Goal: Task Accomplishment & Management: Use online tool/utility

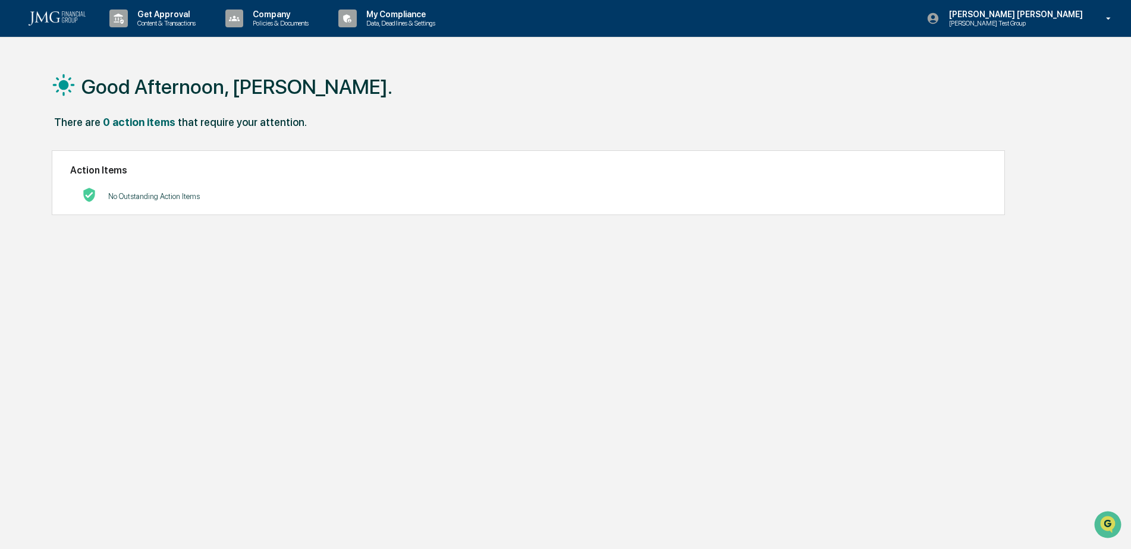
scroll to position [1590, 0]
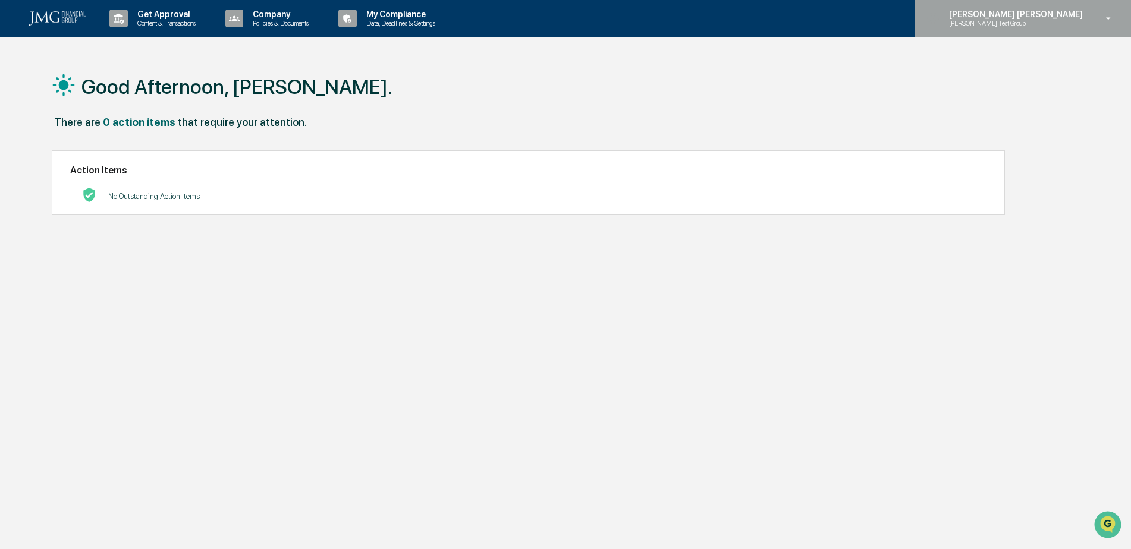
click at [1056, 23] on p "[PERSON_NAME] Test Group" at bounding box center [997, 23] width 117 height 8
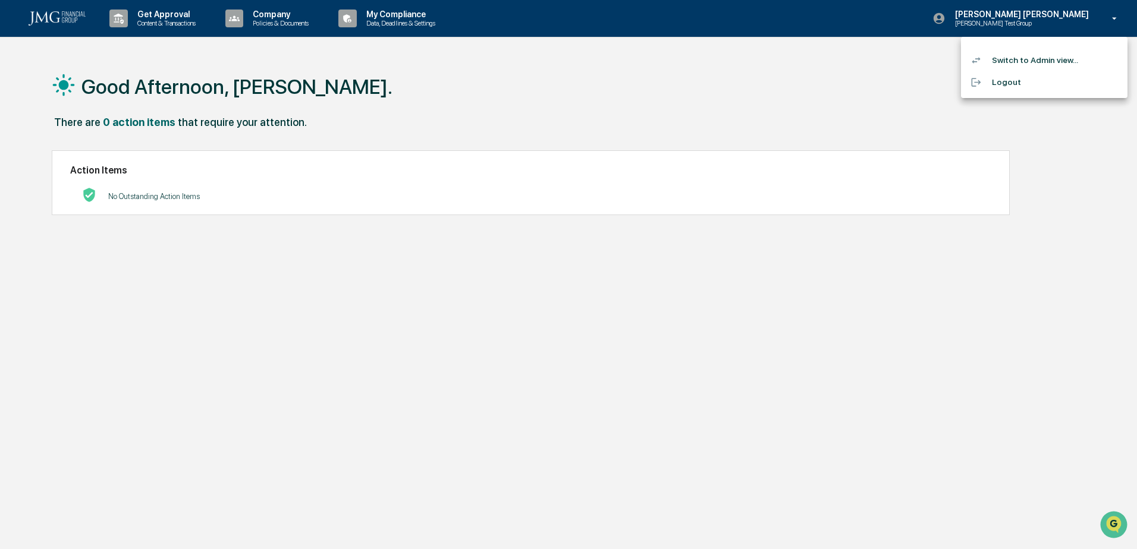
click at [1056, 55] on li "Switch to Admin view..." at bounding box center [1044, 60] width 166 height 22
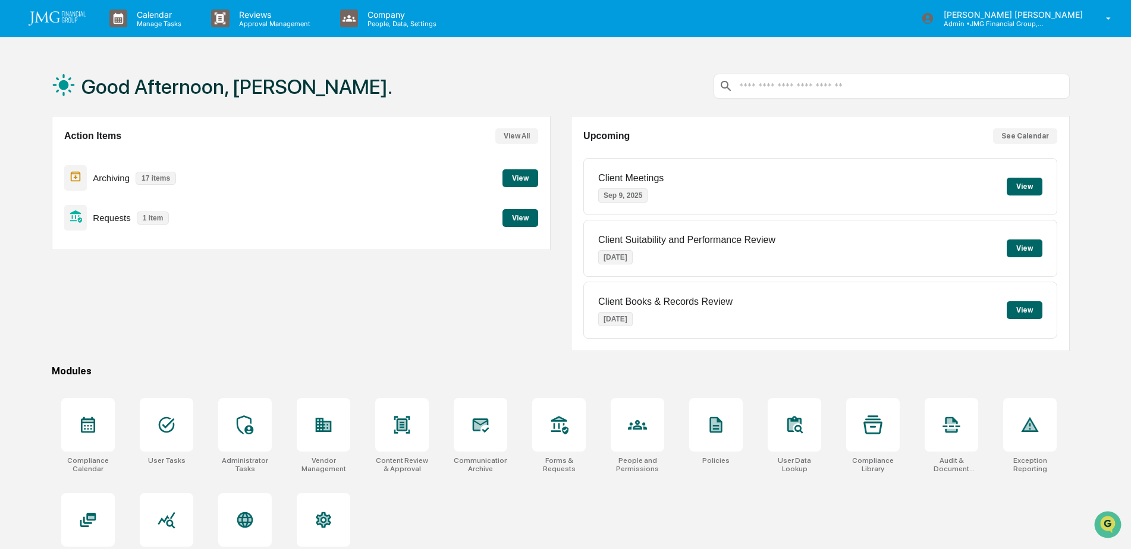
click at [516, 218] on button "View" at bounding box center [520, 218] width 36 height 18
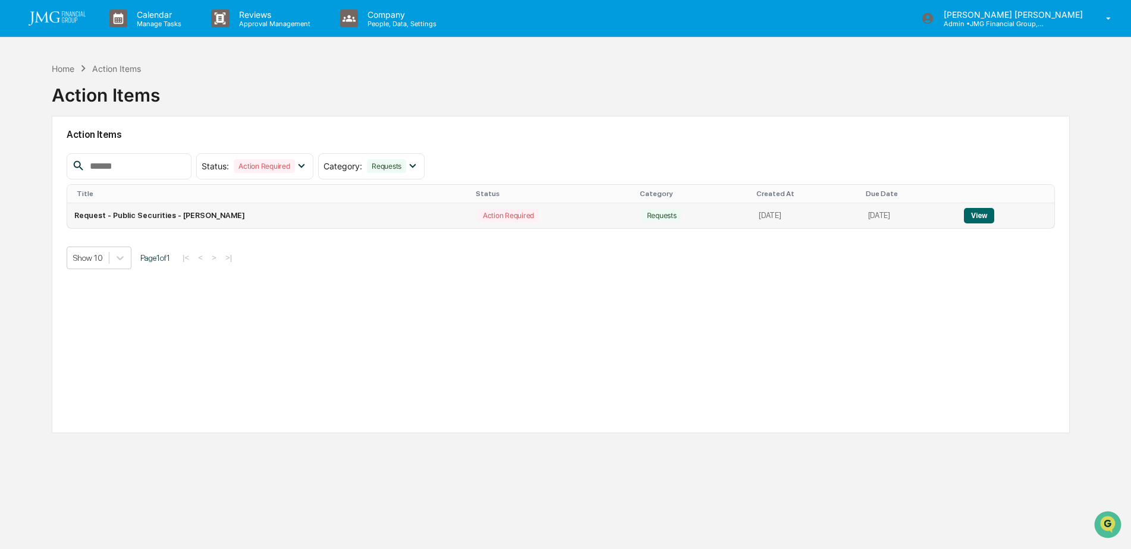
click at [992, 213] on button "View" at bounding box center [979, 215] width 30 height 15
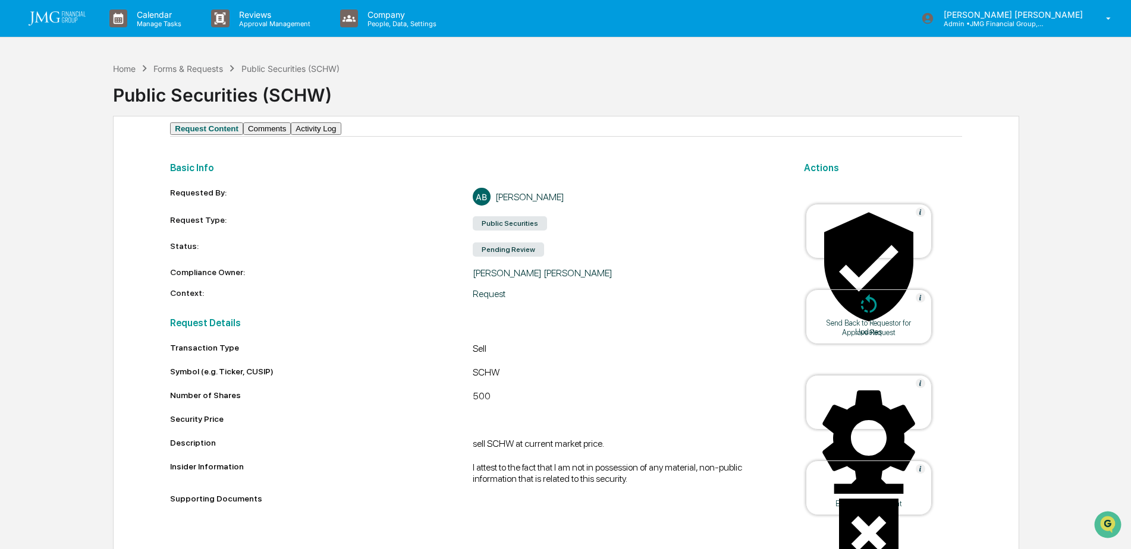
click at [291, 135] on button "Comments" at bounding box center [267, 128] width 48 height 12
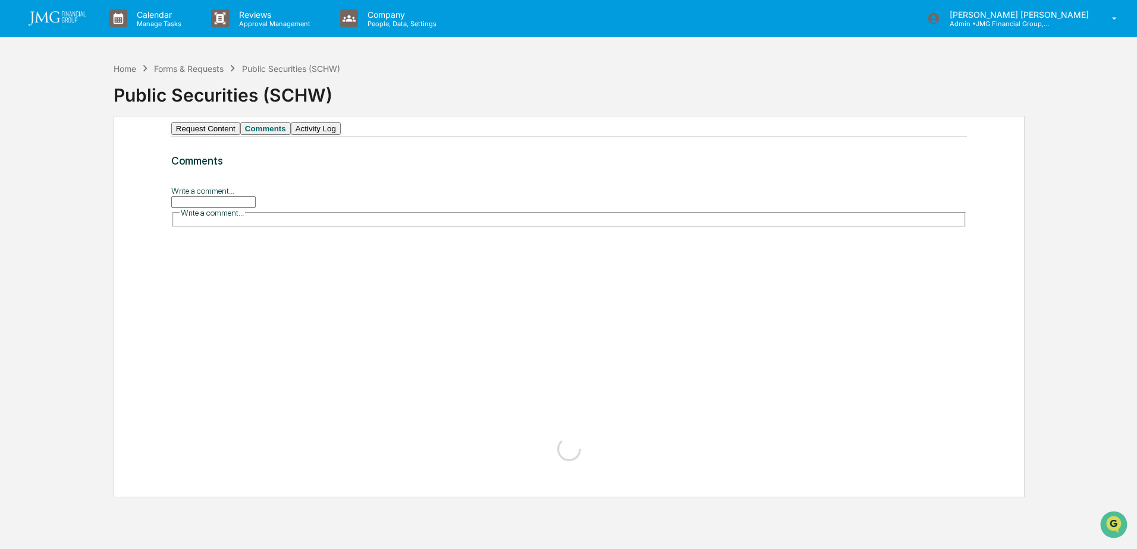
click at [231, 135] on button "Request Content" at bounding box center [205, 128] width 69 height 12
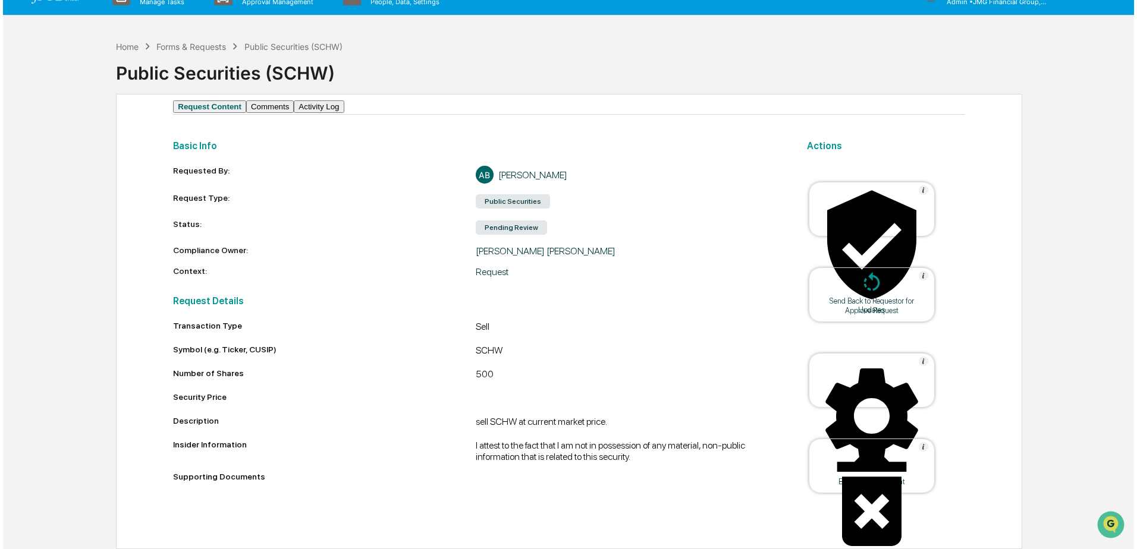
scroll to position [38, 0]
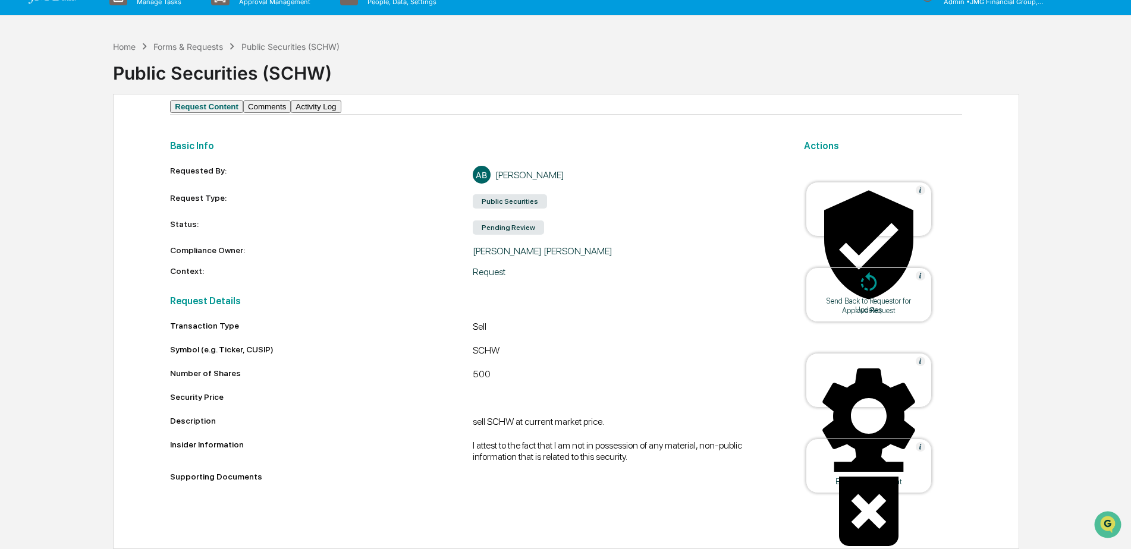
click at [860, 306] on div "Approve Request" at bounding box center [868, 310] width 107 height 9
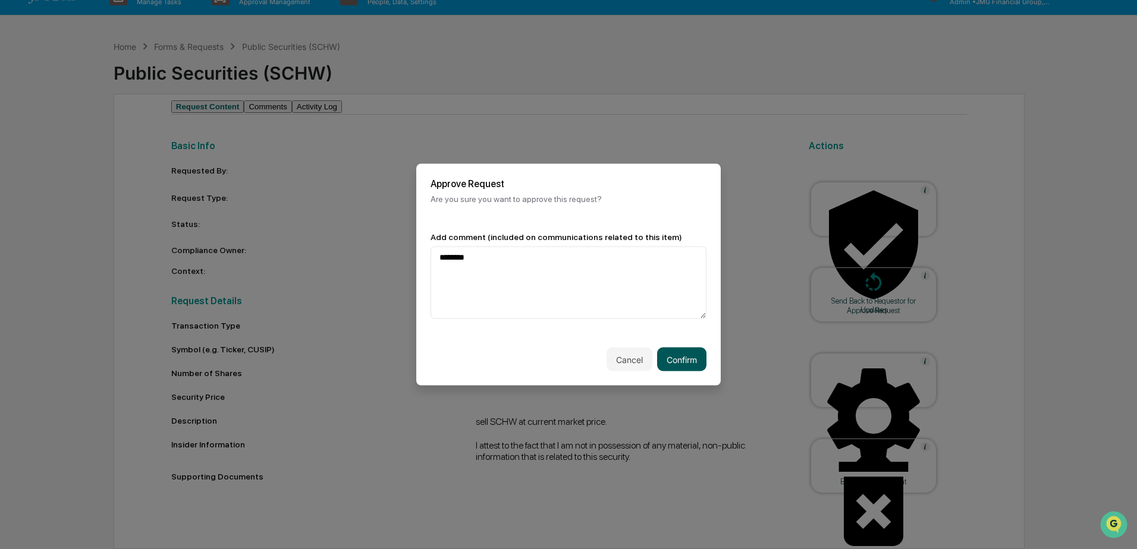
type textarea "********"
click at [684, 361] on button "Confirm" at bounding box center [681, 360] width 49 height 24
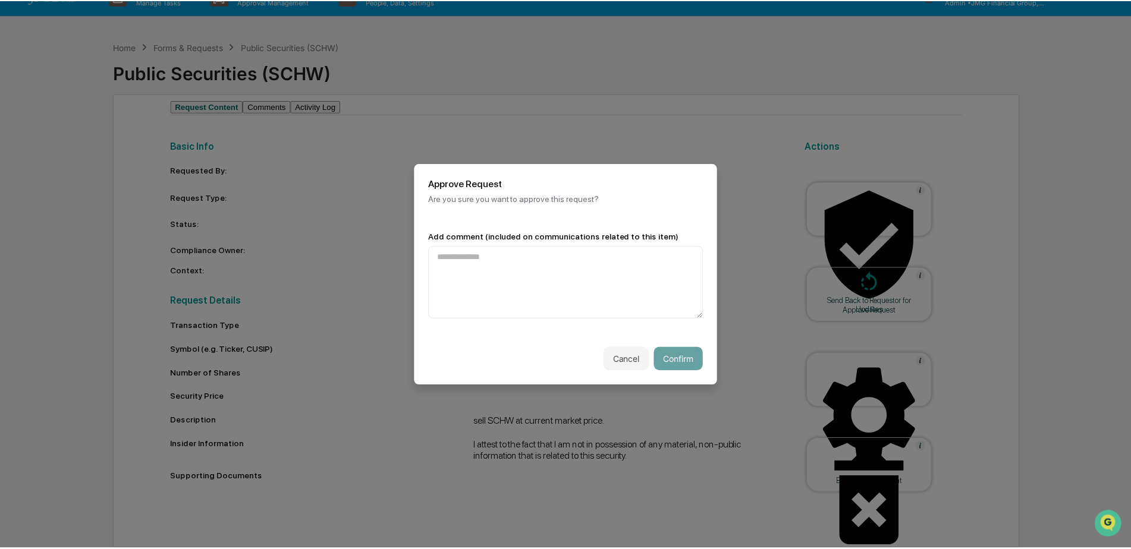
scroll to position [1, 0]
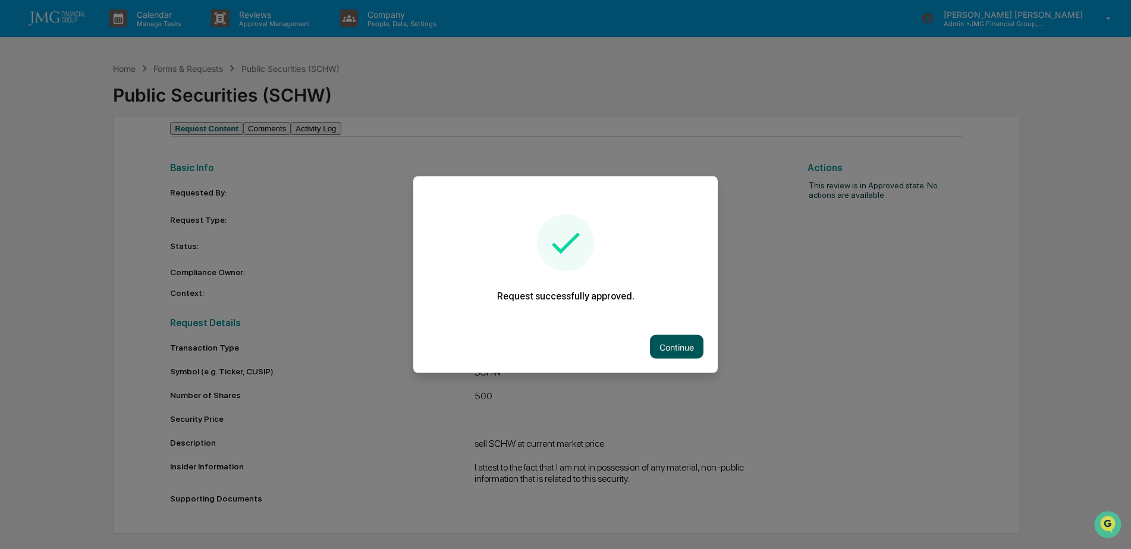
click at [679, 354] on button "Continue" at bounding box center [677, 347] width 54 height 24
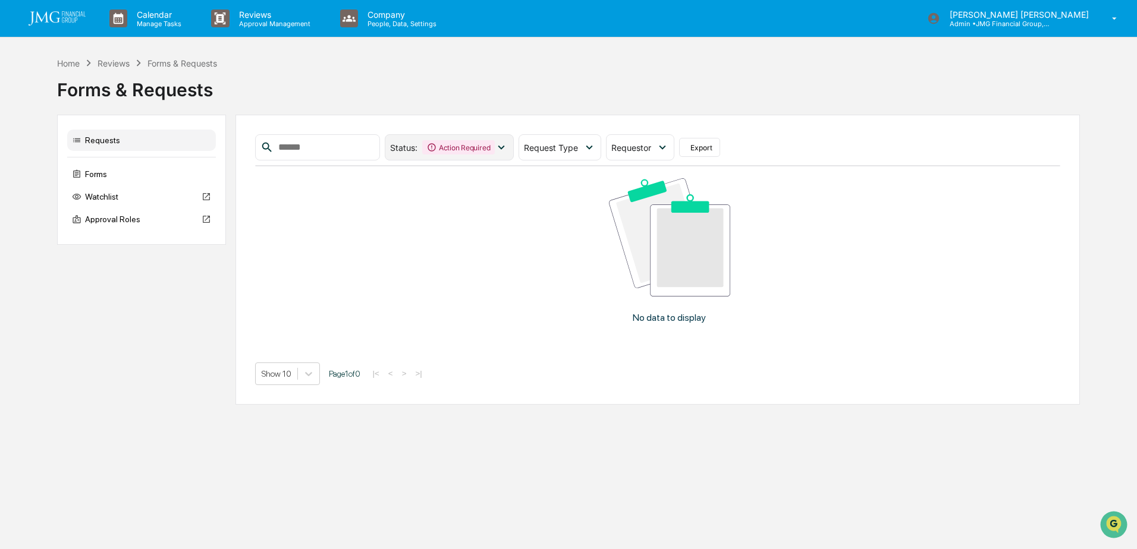
click at [508, 152] on icon at bounding box center [501, 147] width 13 height 13
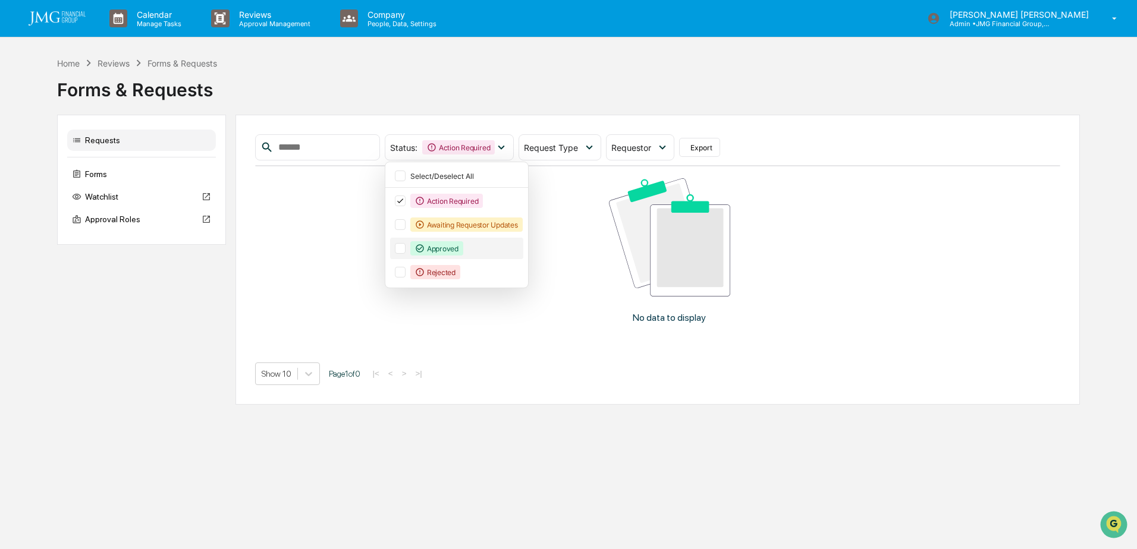
click at [405, 246] on div at bounding box center [400, 248] width 11 height 11
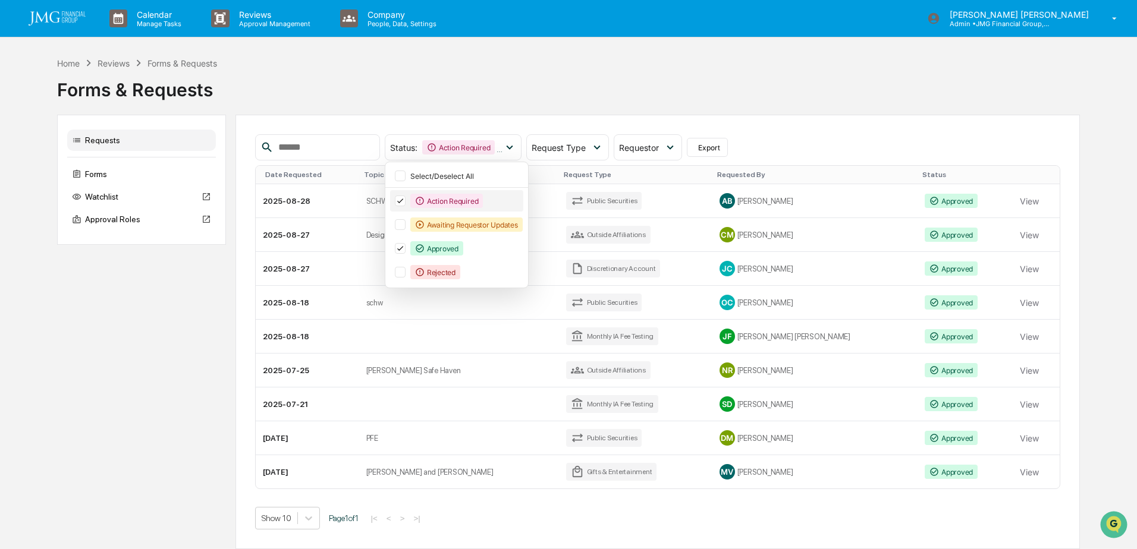
click at [403, 202] on icon at bounding box center [400, 201] width 6 height 5
click at [812, 149] on div "Status : Approved Select/Deselect All Action Required Awaiting Requestor Update…" at bounding box center [658, 147] width 806 height 26
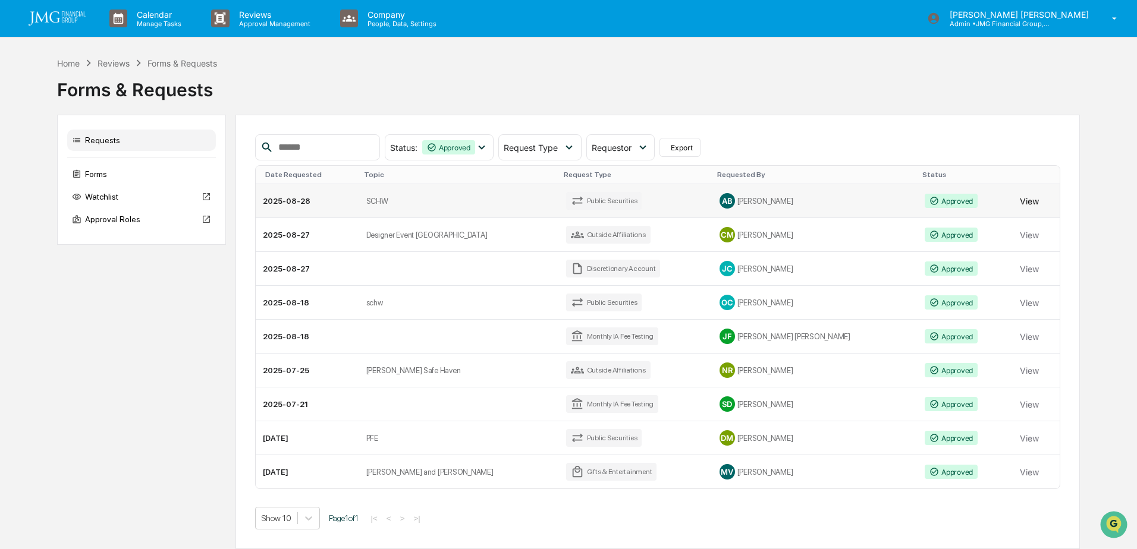
click at [1024, 199] on button "View" at bounding box center [1029, 201] width 19 height 24
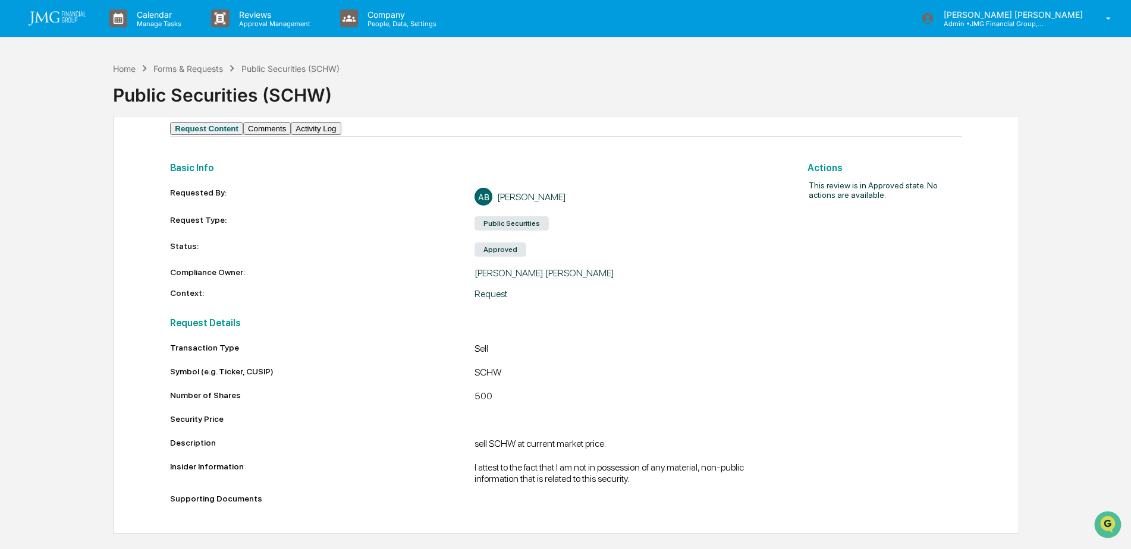
scroll to position [1, 0]
click at [341, 135] on button "Activity Log" at bounding box center [316, 128] width 50 height 12
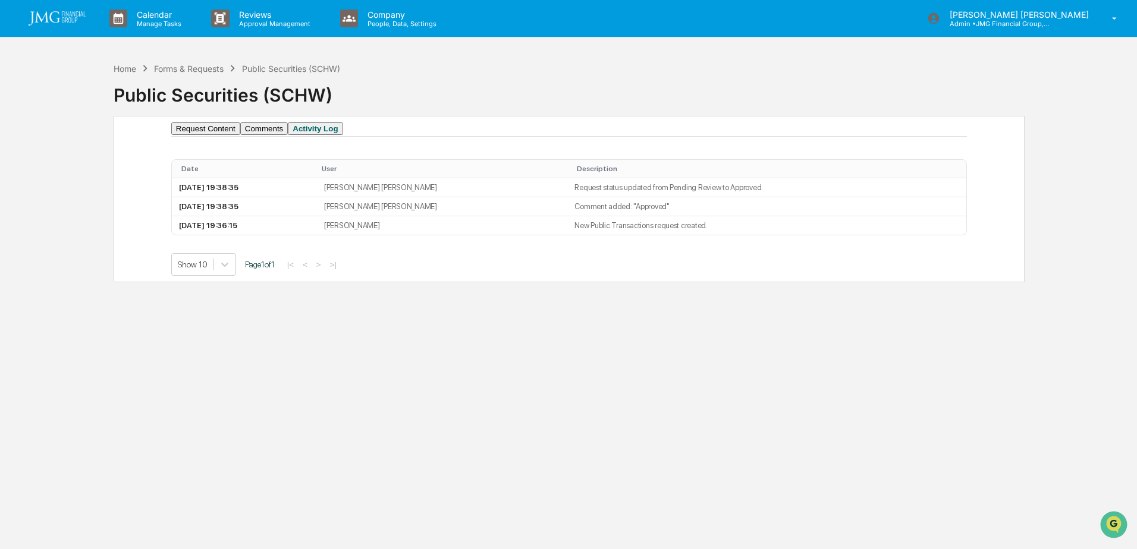
click at [288, 135] on button "Comments" at bounding box center [264, 128] width 48 height 12
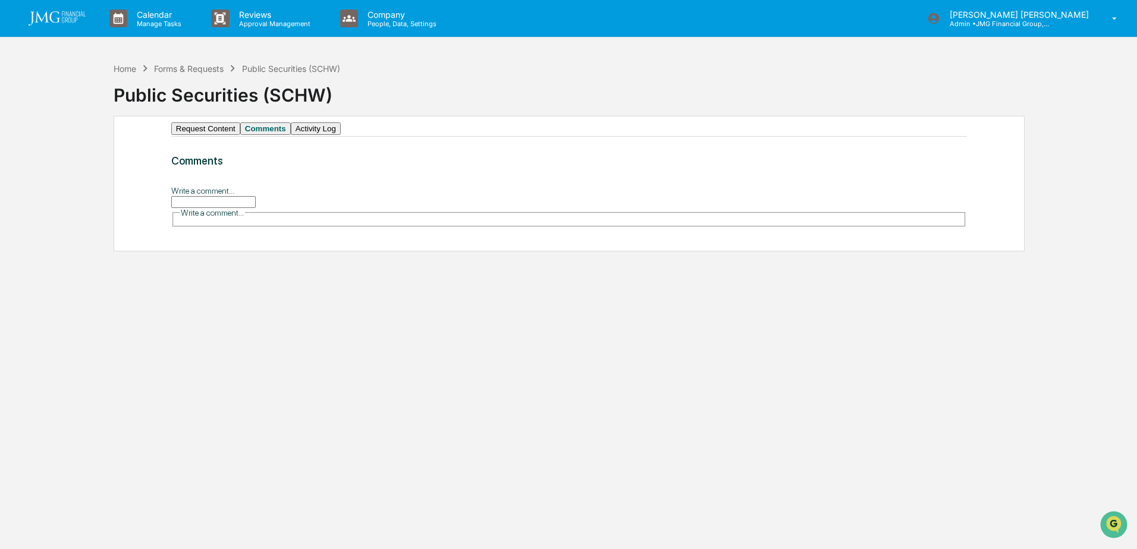
click at [236, 135] on button "Request Content" at bounding box center [205, 128] width 69 height 12
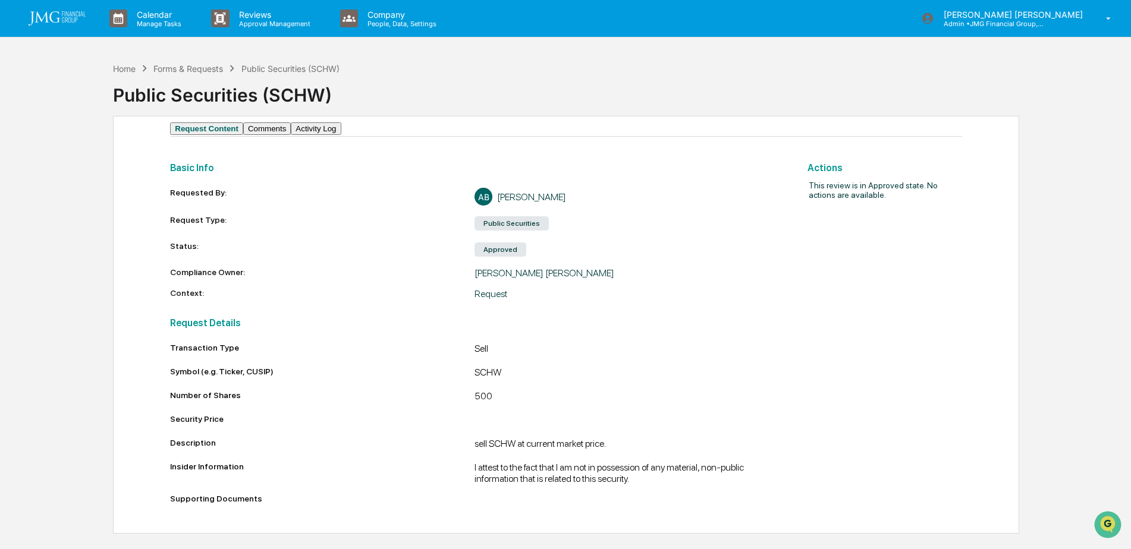
click at [341, 135] on button "Activity Log" at bounding box center [316, 128] width 50 height 12
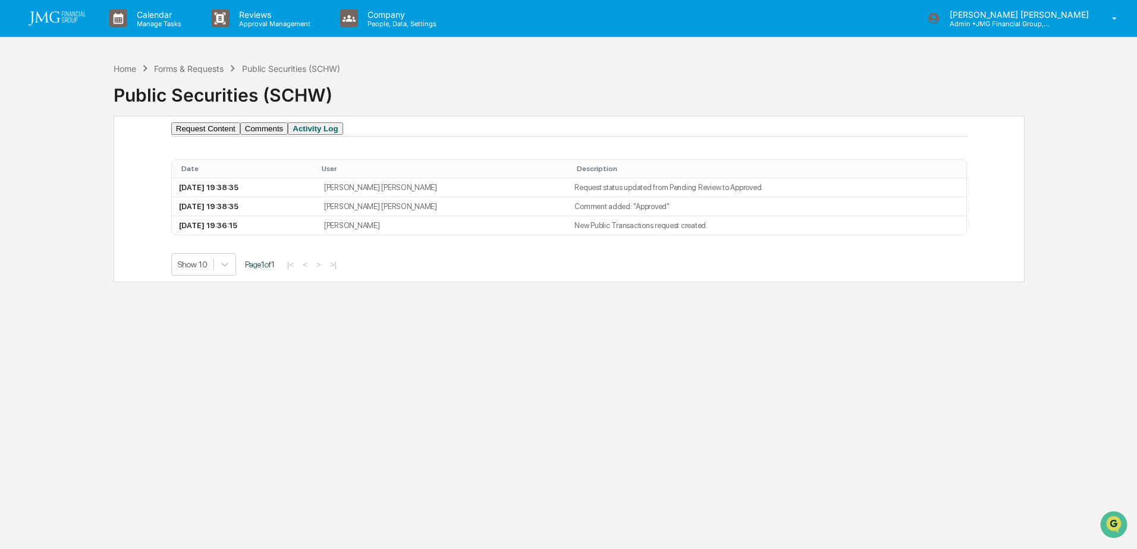
click at [285, 135] on button "Comments" at bounding box center [264, 128] width 48 height 12
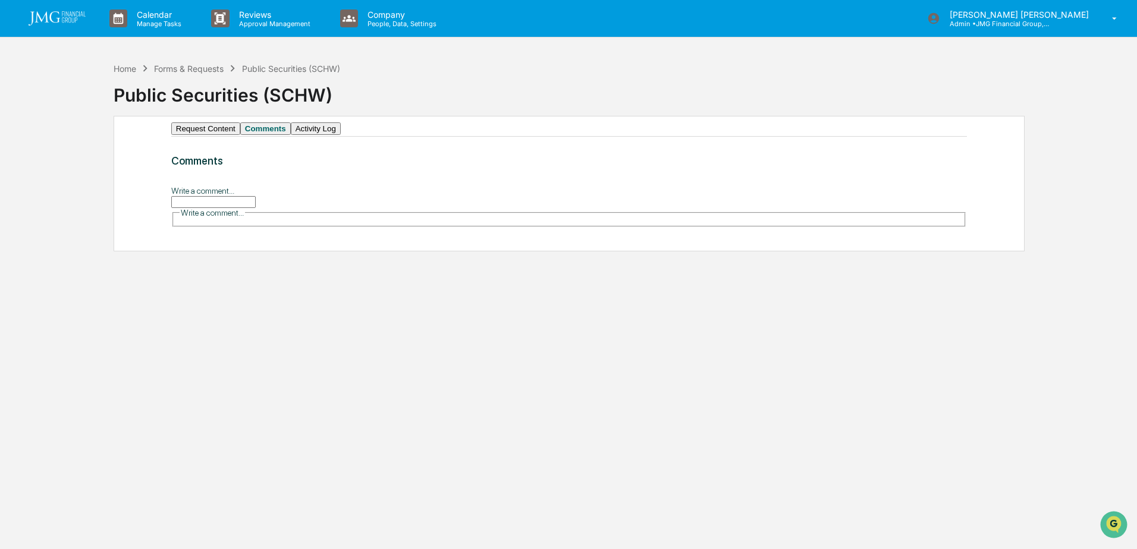
click at [218, 135] on button "Request Content" at bounding box center [205, 128] width 69 height 12
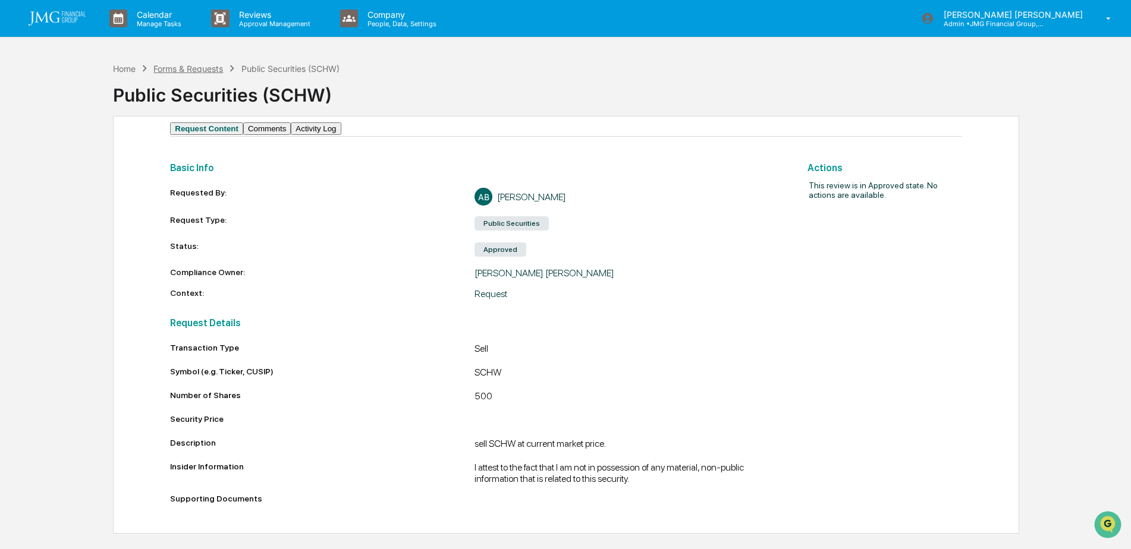
click at [198, 69] on div "Forms & Requests" at bounding box center [188, 69] width 70 height 10
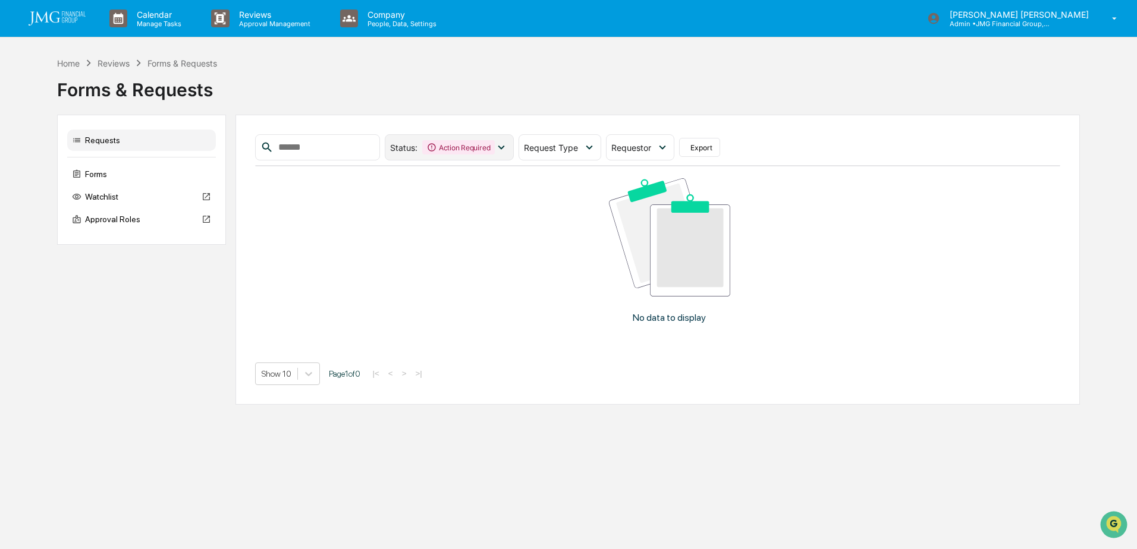
click at [508, 153] on icon at bounding box center [501, 147] width 13 height 13
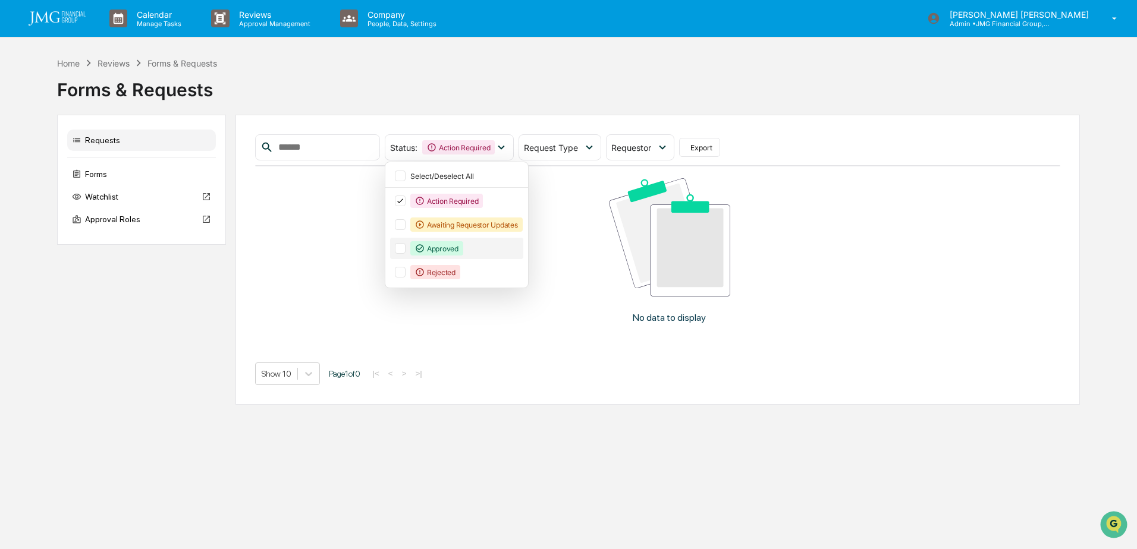
click at [425, 240] on div "Approved" at bounding box center [456, 248] width 133 height 21
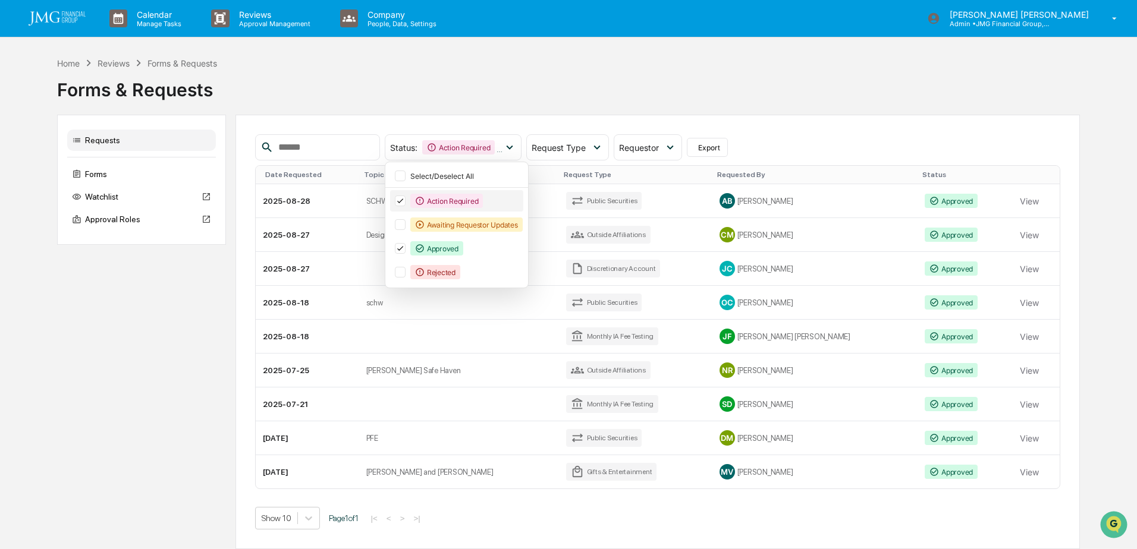
click at [407, 200] on icon at bounding box center [400, 201] width 13 height 8
click at [813, 130] on div "Status : Approved Select/Deselect All Action Required Awaiting Requestor Update…" at bounding box center [657, 332] width 845 height 435
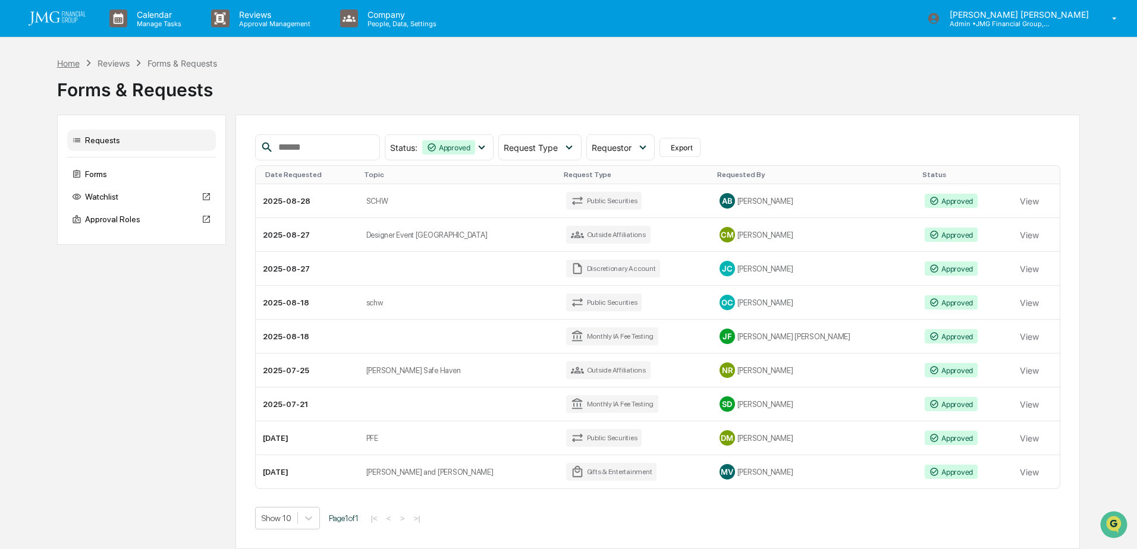
click at [77, 67] on div "Home" at bounding box center [68, 63] width 23 height 10
